Goal: Find specific page/section: Find specific page/section

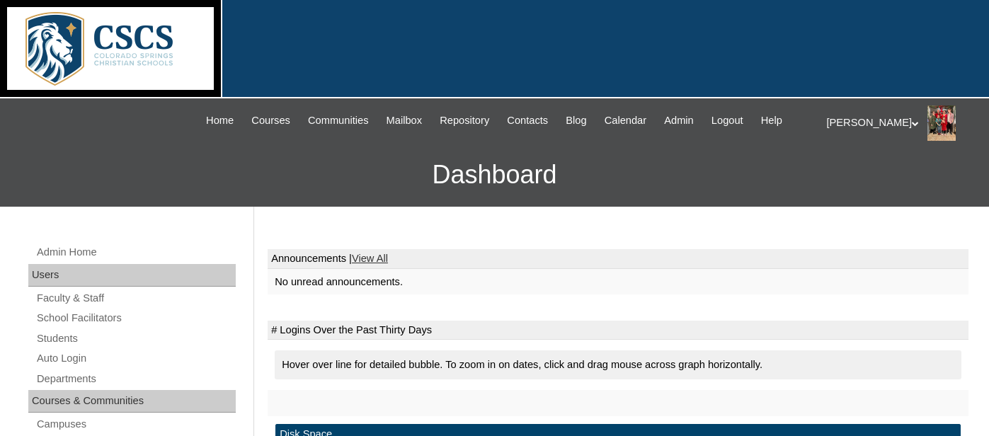
scroll to position [283, 0]
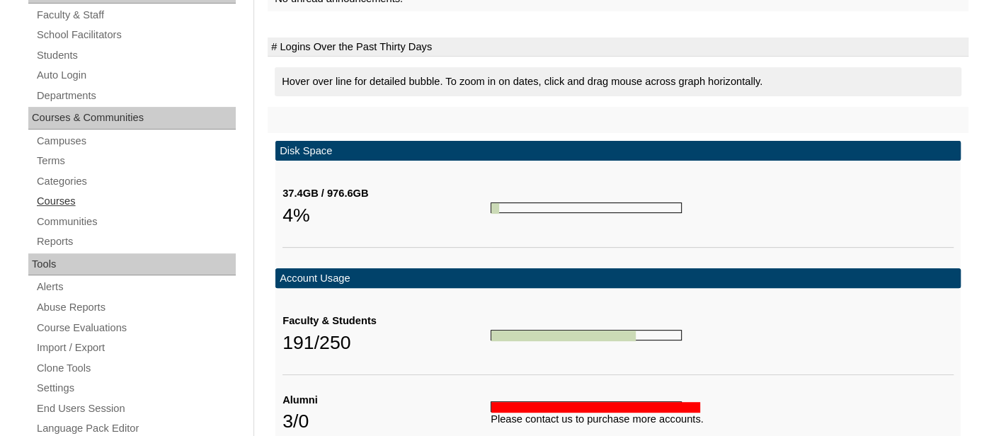
click at [59, 205] on link "Courses" at bounding box center [135, 201] width 200 height 18
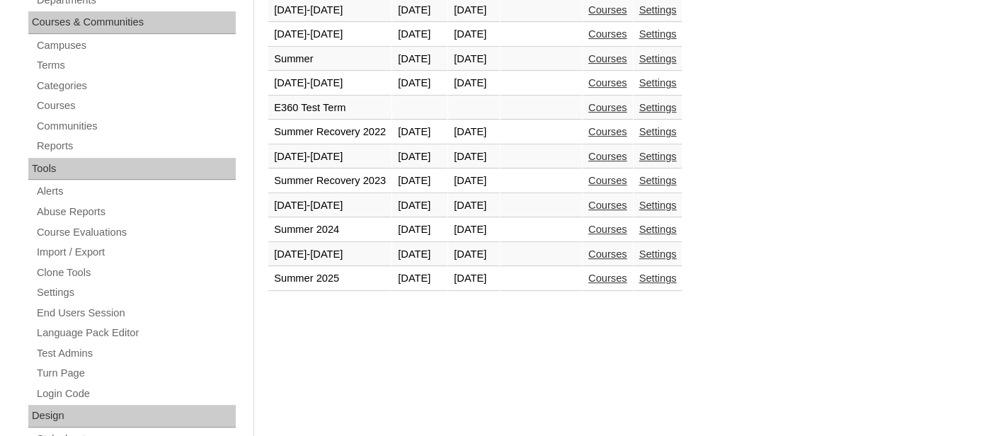
scroll to position [390, 0]
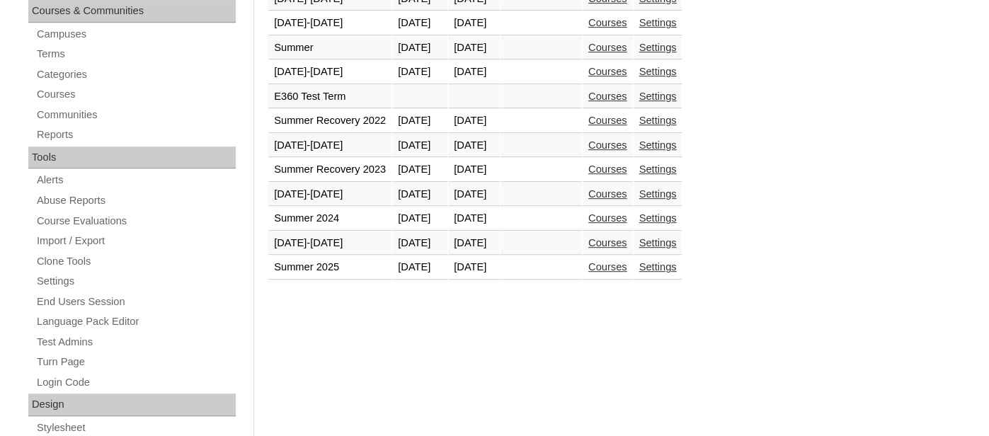
click at [627, 238] on link "Courses" at bounding box center [607, 242] width 39 height 11
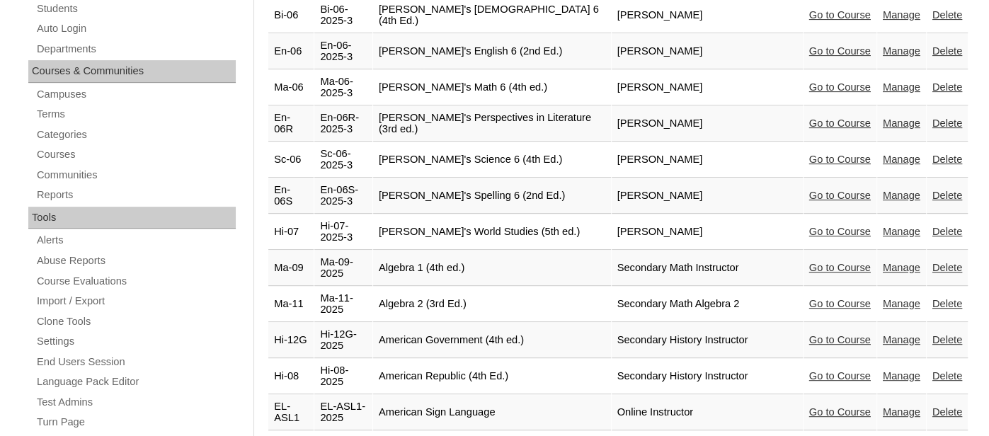
scroll to position [336, 0]
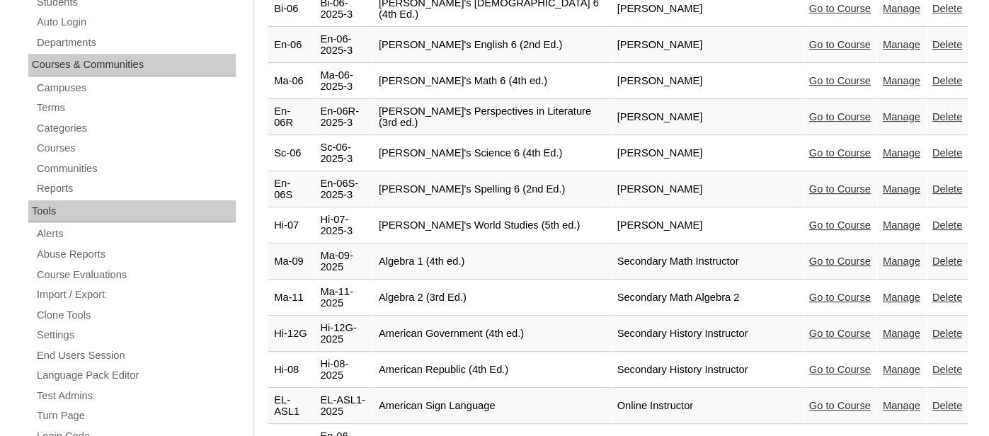
click at [858, 219] on link "Go to Course" at bounding box center [840, 224] width 62 height 11
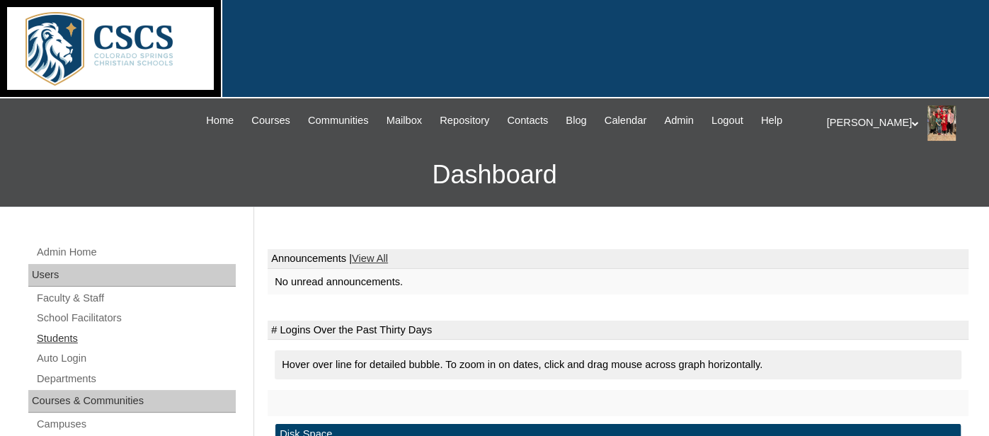
click at [59, 338] on link "Students" at bounding box center [135, 339] width 200 height 18
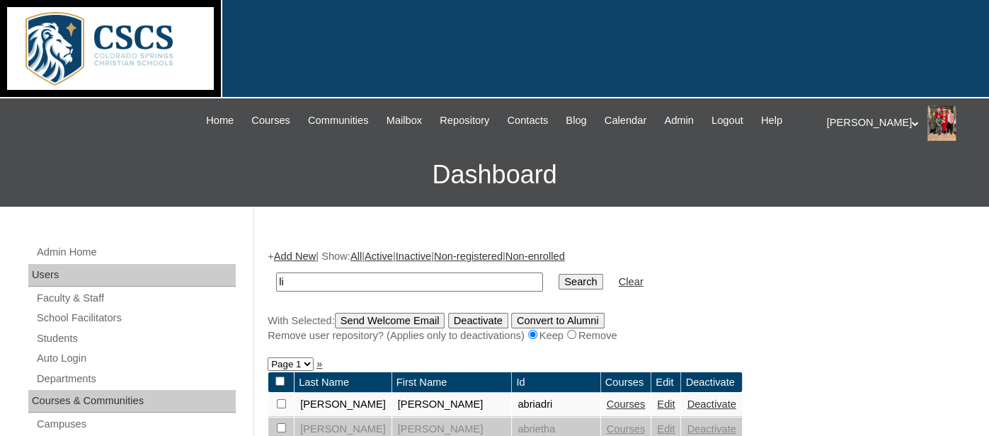
type input "l"
type input "josie"
click at [558, 274] on input "Search" at bounding box center [580, 282] width 44 height 16
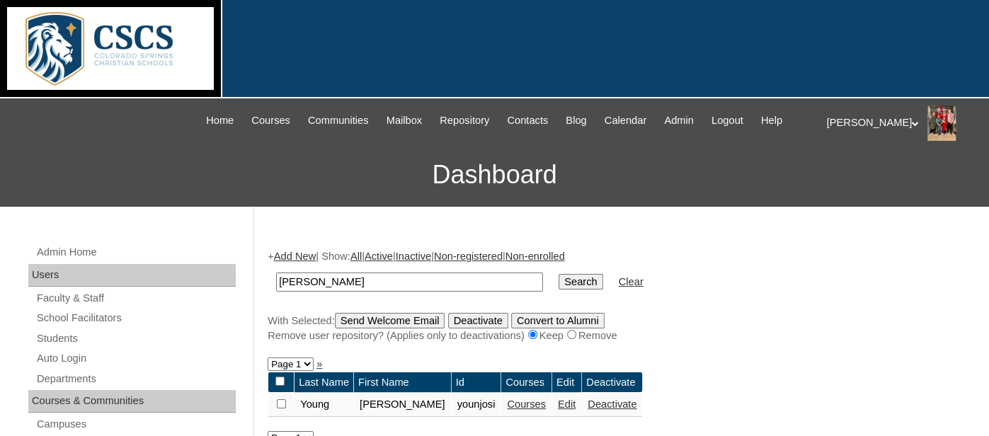
click at [507, 403] on link "Courses" at bounding box center [526, 403] width 39 height 11
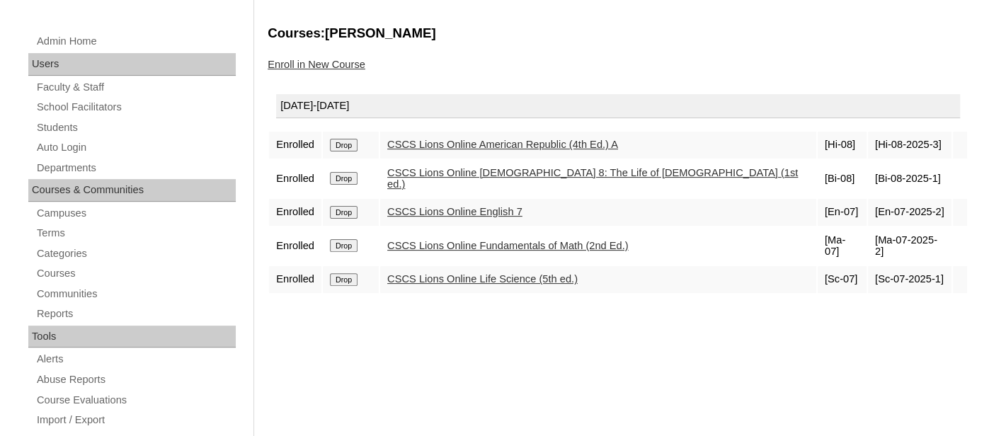
scroll to position [219, 0]
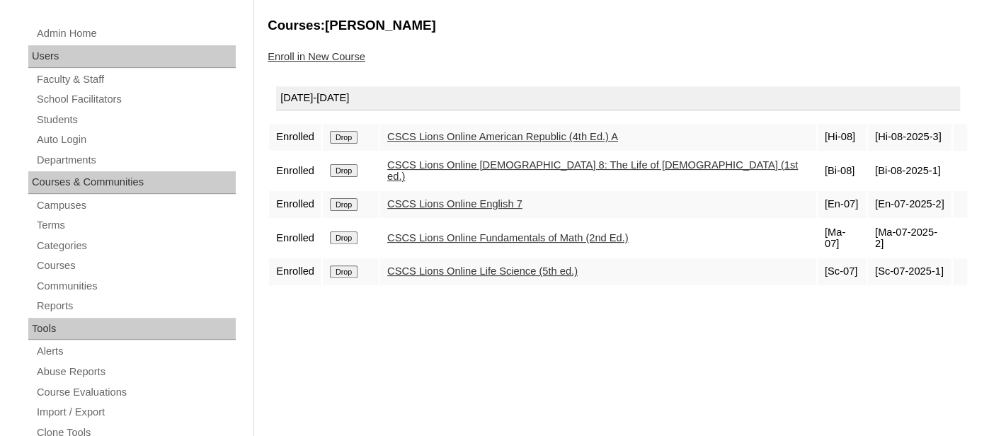
click at [455, 265] on link "CSCS Lions Online Life Science (5th ed.)" at bounding box center [482, 270] width 190 height 11
